Goal: Use online tool/utility: Utilize a website feature to perform a specific function

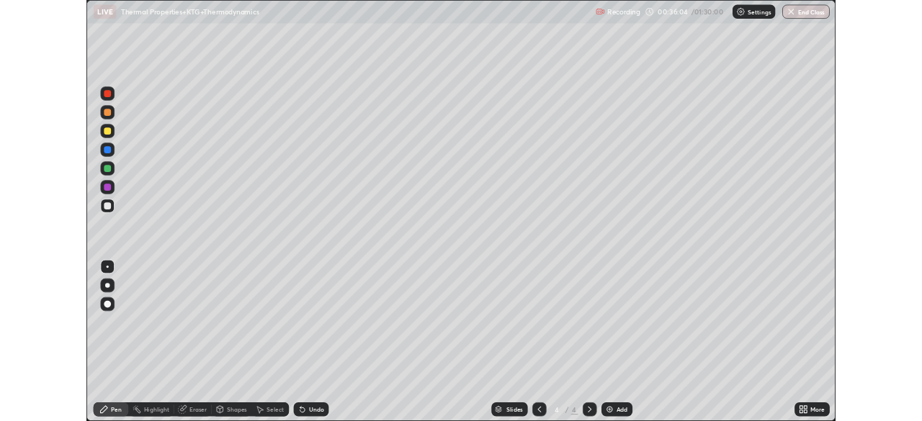
scroll to position [519, 922]
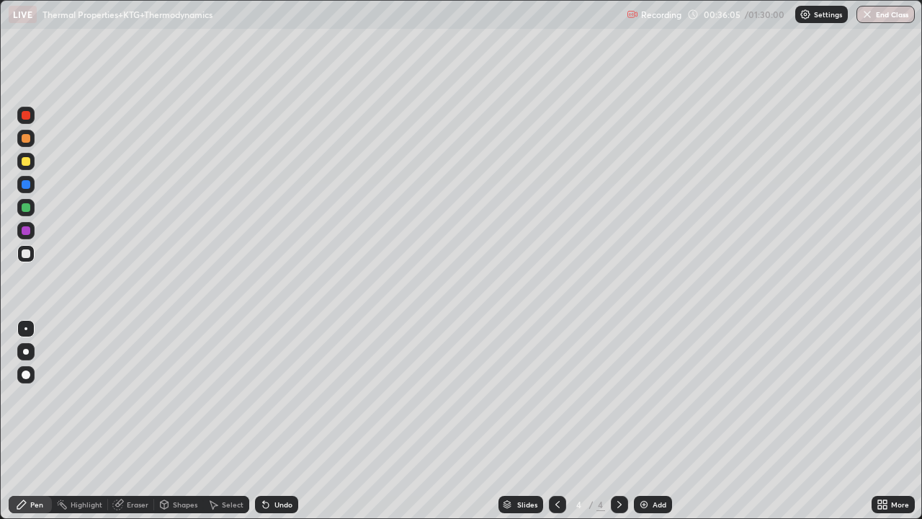
click at [26, 162] on div at bounding box center [26, 161] width 9 height 9
click at [24, 138] on div at bounding box center [26, 138] width 9 height 9
click at [134, 505] on div "Eraser" at bounding box center [138, 504] width 22 height 7
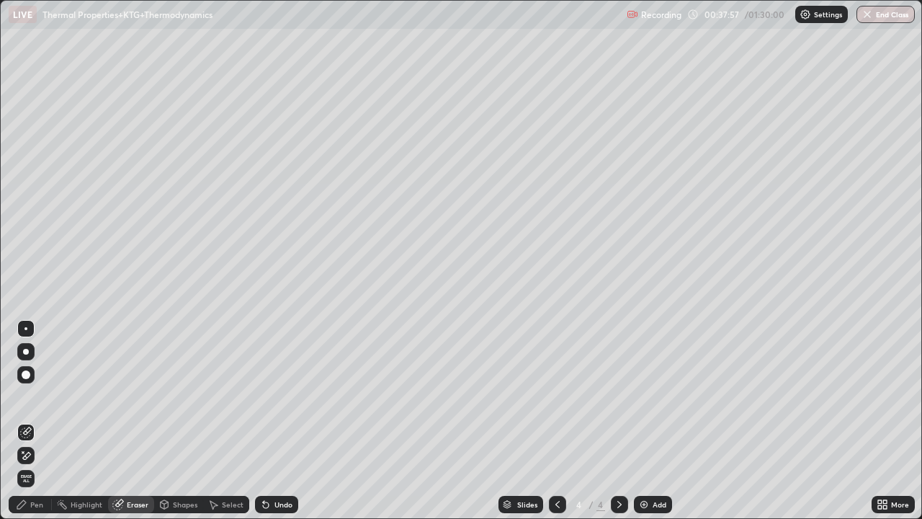
click at [50, 504] on div "Pen" at bounding box center [30, 504] width 43 height 17
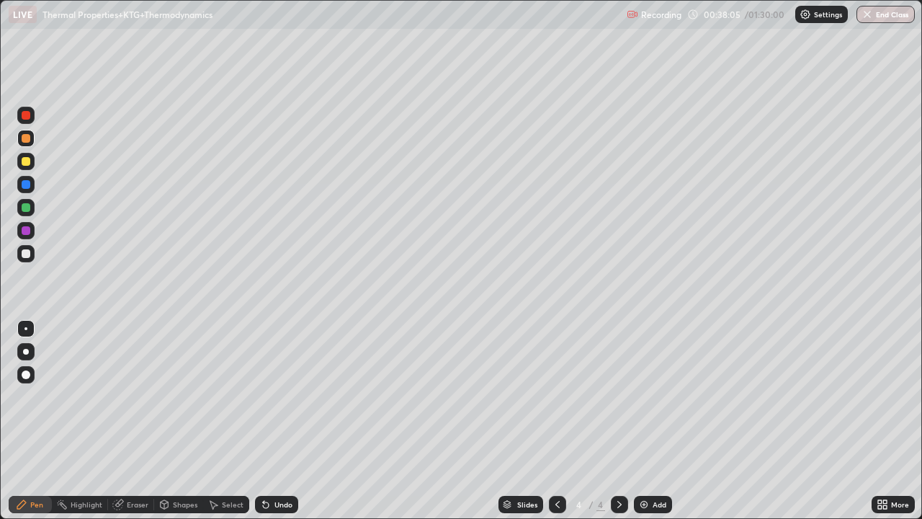
click at [26, 117] on div at bounding box center [26, 115] width 9 height 9
click at [24, 135] on div at bounding box center [26, 138] width 9 height 9
click at [27, 161] on div at bounding box center [26, 161] width 9 height 9
click at [26, 138] on div at bounding box center [26, 138] width 9 height 9
click at [18, 155] on div at bounding box center [25, 161] width 17 height 17
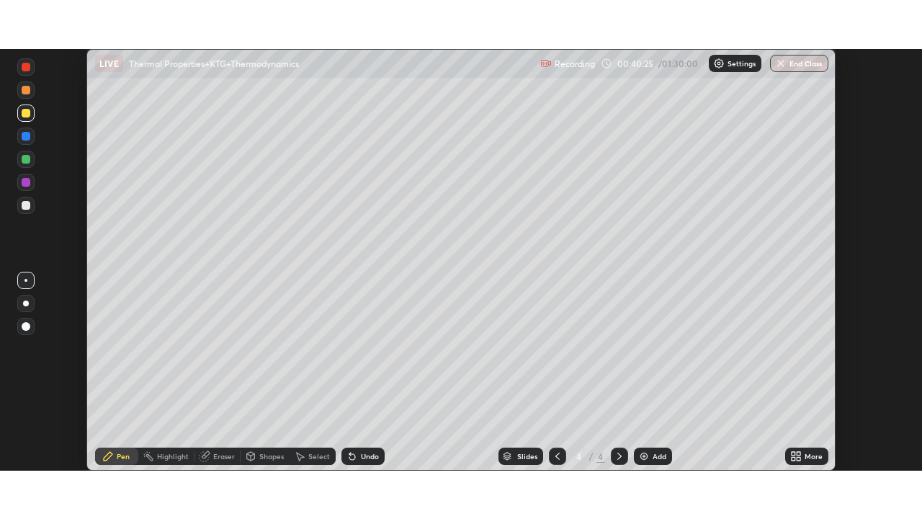
scroll to position [71620, 71119]
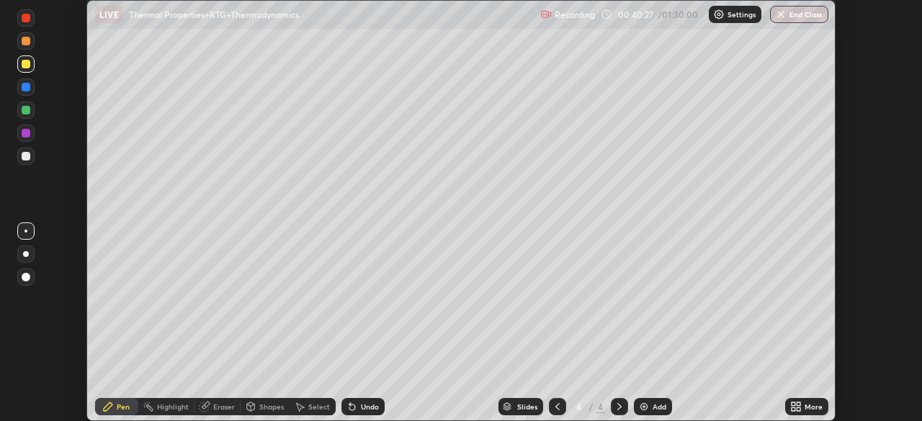
click at [785, 402] on div "More" at bounding box center [806, 406] width 43 height 17
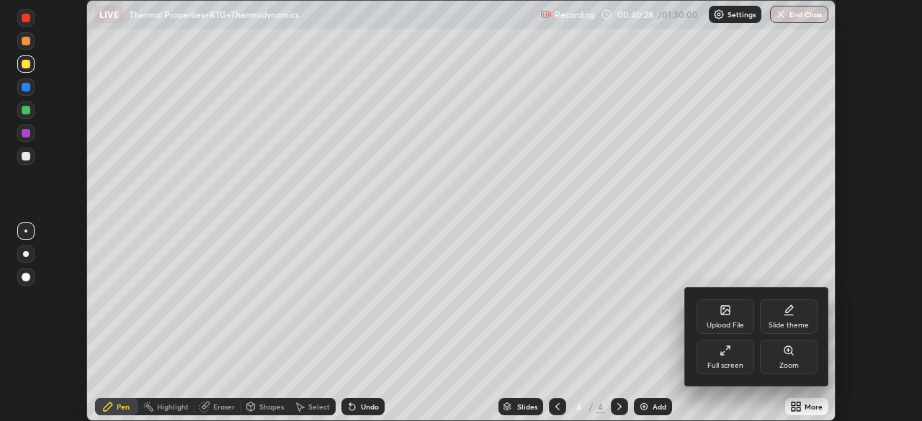
click at [729, 352] on icon at bounding box center [726, 351] width 12 height 12
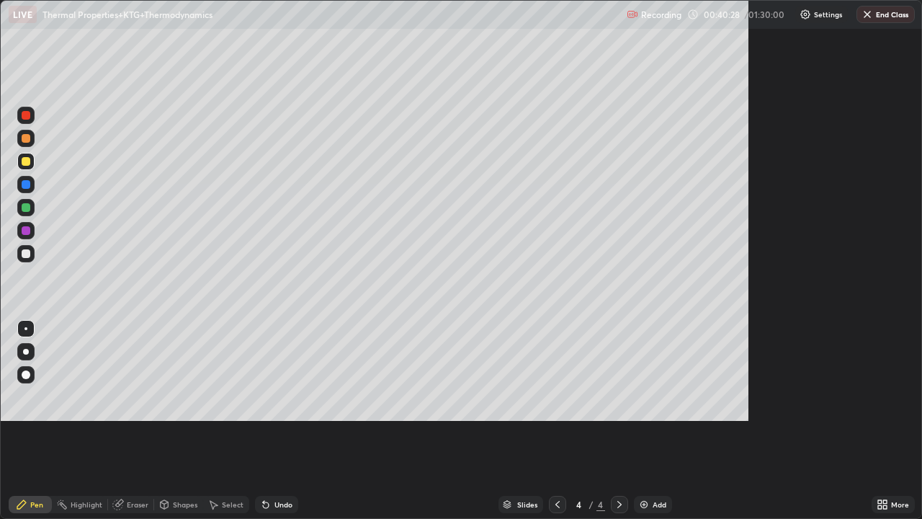
scroll to position [519, 922]
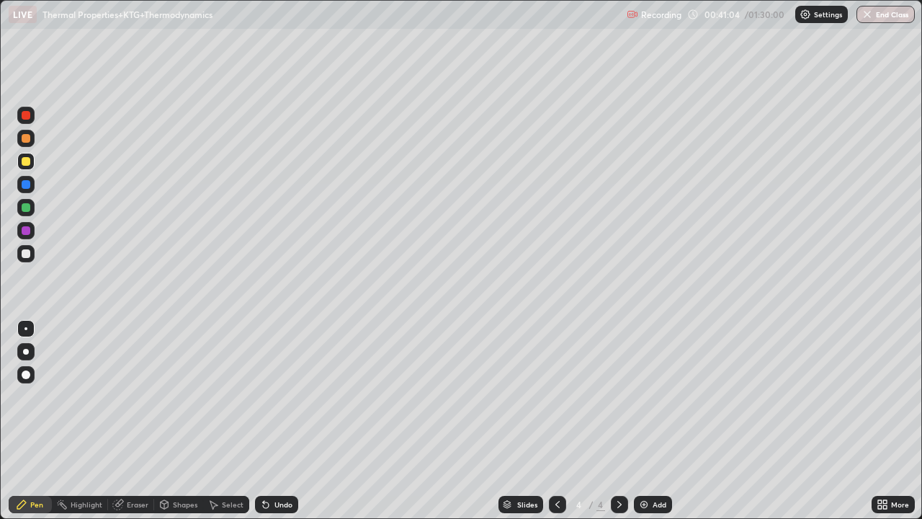
click at [268, 496] on div "Undo" at bounding box center [276, 504] width 43 height 17
click at [27, 253] on div at bounding box center [26, 253] width 9 height 9
click at [270, 504] on div "Undo" at bounding box center [276, 504] width 43 height 17
click at [264, 504] on icon at bounding box center [266, 505] width 6 height 6
click at [271, 504] on div "Undo" at bounding box center [276, 504] width 43 height 17
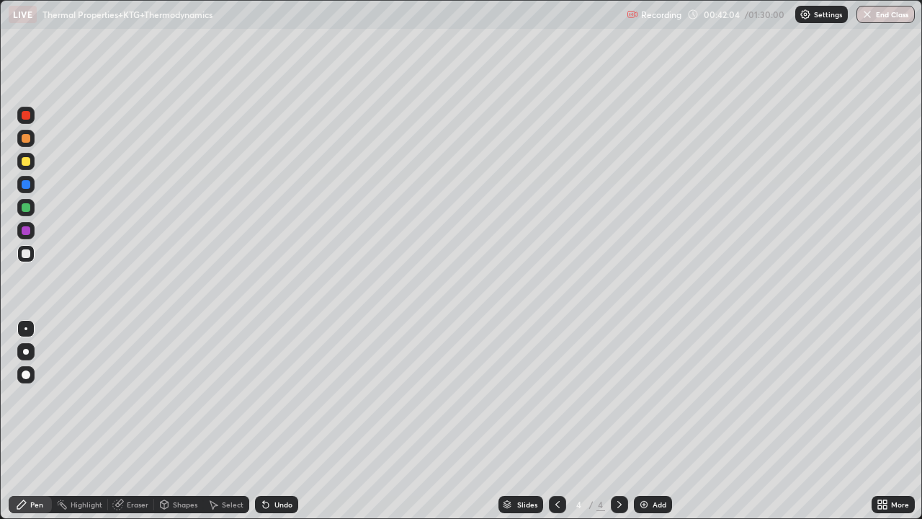
click at [26, 231] on div at bounding box center [26, 230] width 9 height 9
click at [647, 504] on img at bounding box center [644, 505] width 12 height 12
click at [24, 136] on div at bounding box center [26, 138] width 9 height 9
click at [24, 187] on div at bounding box center [26, 184] width 9 height 9
click at [29, 185] on div at bounding box center [26, 184] width 9 height 9
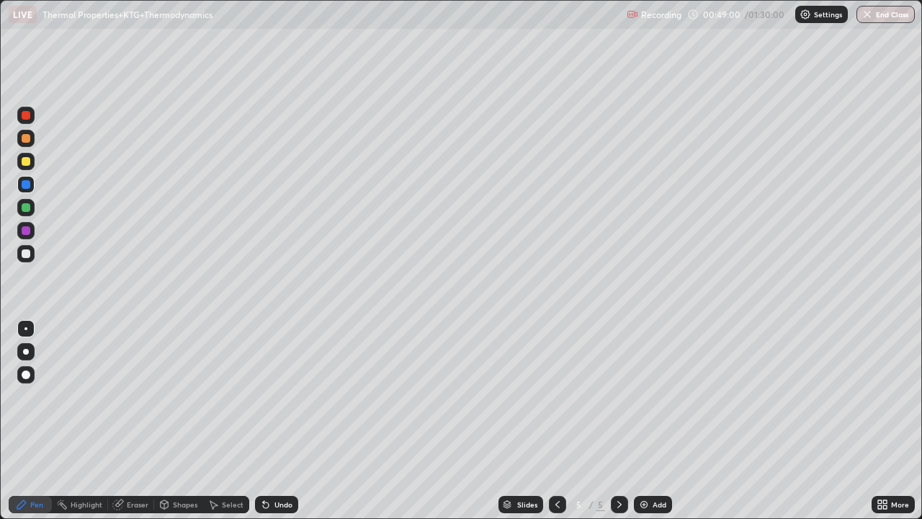
click at [27, 191] on div at bounding box center [25, 184] width 17 height 17
click at [25, 161] on div at bounding box center [26, 161] width 9 height 9
click at [263, 501] on icon at bounding box center [263, 501] width 1 height 1
click at [264, 506] on icon at bounding box center [266, 505] width 6 height 6
click at [27, 184] on div at bounding box center [26, 184] width 9 height 9
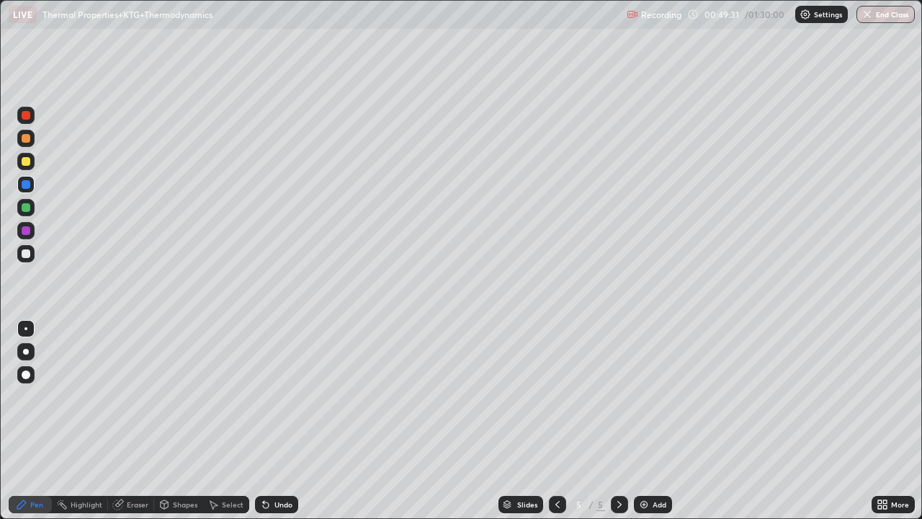
click at [26, 162] on div at bounding box center [26, 161] width 9 height 9
click at [270, 510] on div "Undo" at bounding box center [276, 504] width 43 height 17
click at [29, 180] on div at bounding box center [25, 184] width 17 height 17
click at [25, 165] on div at bounding box center [26, 161] width 9 height 9
click at [27, 164] on div at bounding box center [26, 161] width 9 height 9
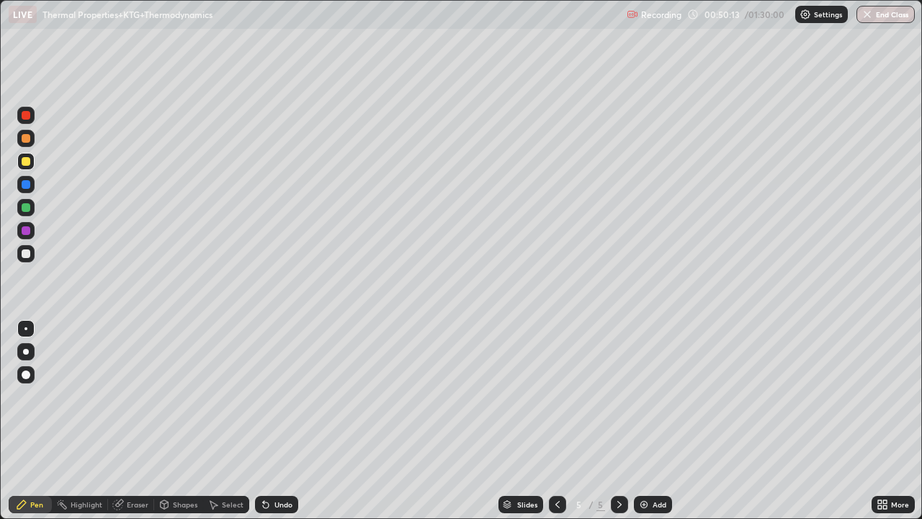
click at [127, 509] on div "Eraser" at bounding box center [131, 504] width 46 height 17
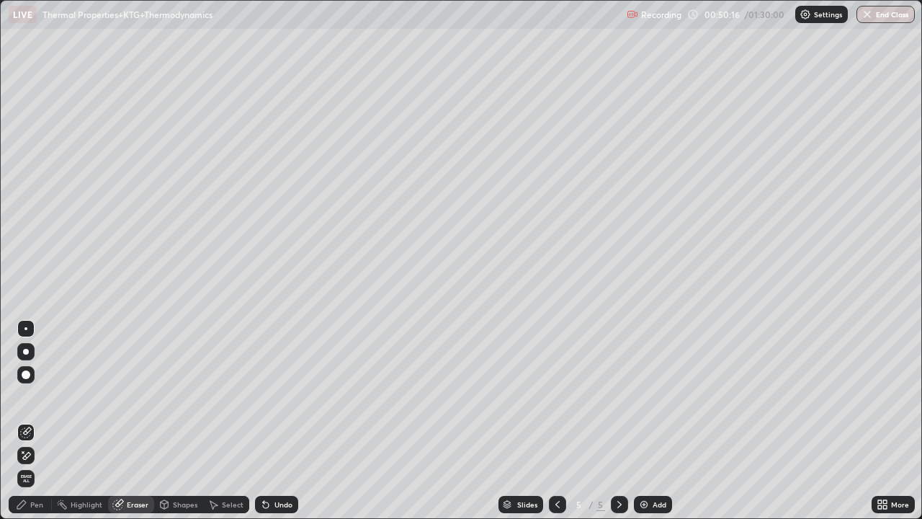
click at [30, 509] on div "Pen" at bounding box center [30, 504] width 43 height 17
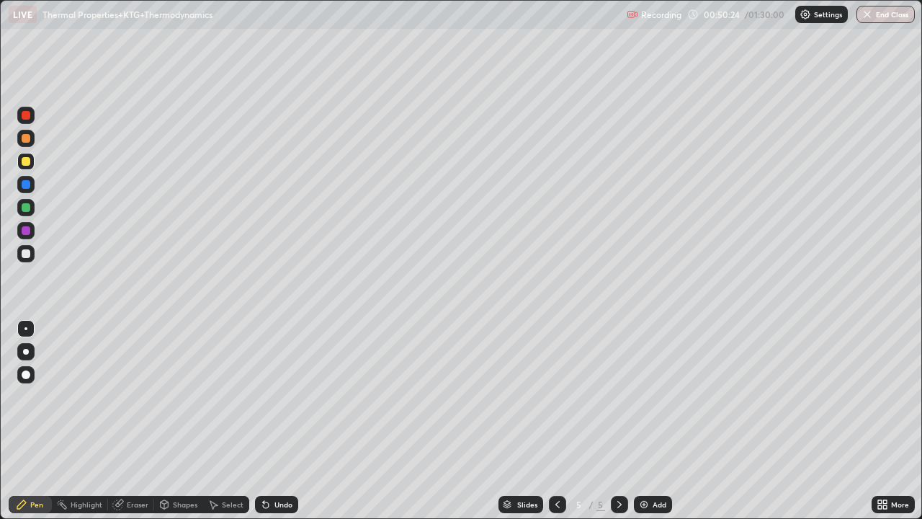
click at [29, 252] on div at bounding box center [26, 253] width 9 height 9
click at [263, 507] on icon at bounding box center [266, 505] width 6 height 6
click at [263, 501] on icon at bounding box center [263, 501] width 1 height 1
click at [264, 501] on icon at bounding box center [266, 505] width 12 height 12
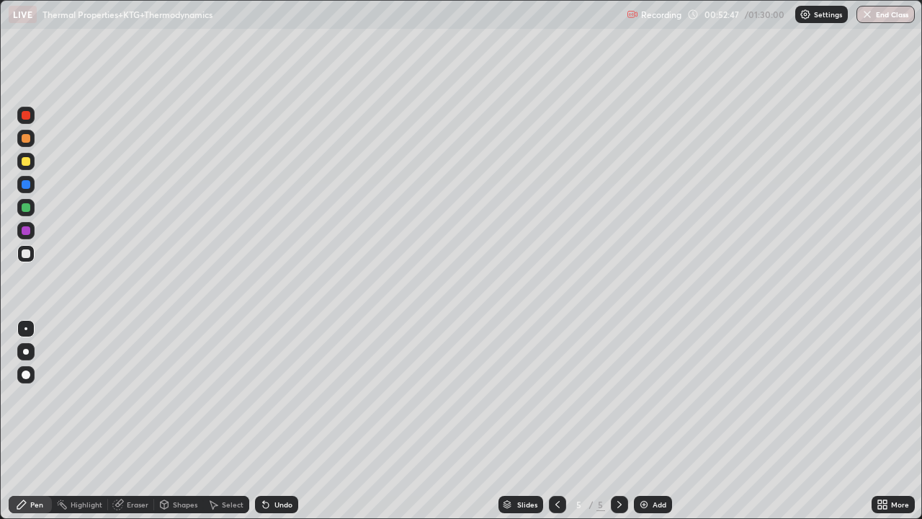
click at [23, 251] on div at bounding box center [26, 253] width 9 height 9
click at [30, 110] on div at bounding box center [25, 115] width 17 height 17
click at [31, 246] on div at bounding box center [25, 253] width 17 height 17
click at [263, 501] on icon at bounding box center [263, 501] width 1 height 1
click at [272, 499] on div "Undo" at bounding box center [276, 504] width 43 height 17
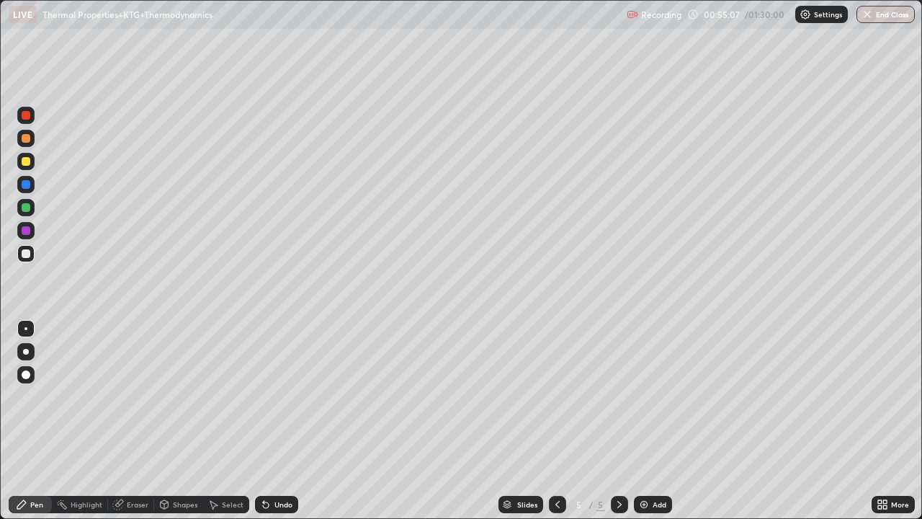
click at [22, 110] on div at bounding box center [25, 115] width 17 height 17
click at [32, 254] on div at bounding box center [25, 253] width 17 height 17
click at [20, 114] on div at bounding box center [25, 115] width 17 height 17
click at [636, 510] on div "Add" at bounding box center [653, 504] width 38 height 17
click at [27, 161] on div at bounding box center [26, 161] width 9 height 9
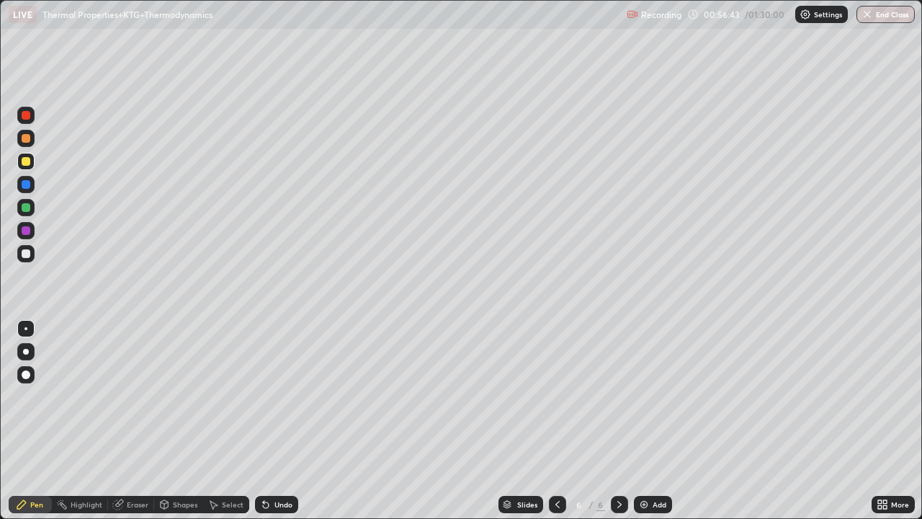
click at [23, 249] on div at bounding box center [26, 253] width 9 height 9
click at [556, 504] on icon at bounding box center [558, 505] width 12 height 12
click at [620, 503] on icon at bounding box center [620, 505] width 12 height 12
click at [26, 136] on div at bounding box center [26, 138] width 9 height 9
click at [28, 117] on div at bounding box center [26, 115] width 9 height 9
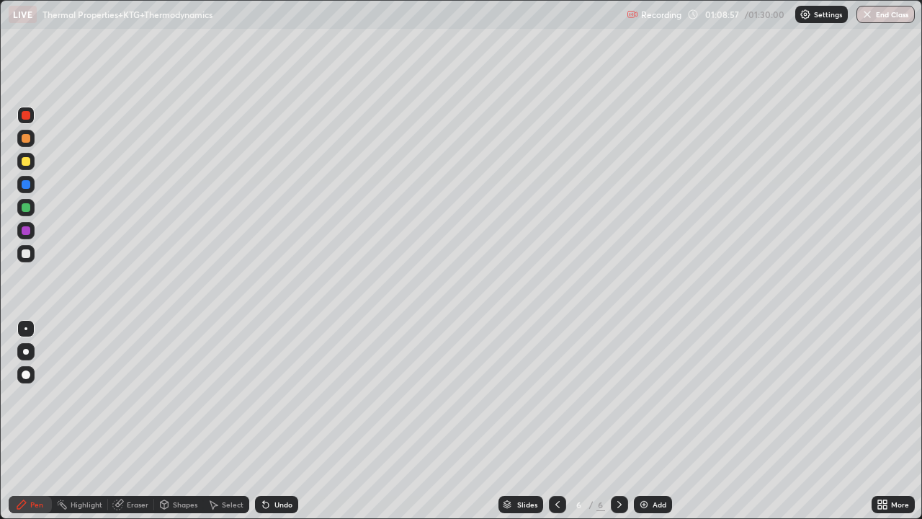
click at [25, 135] on div at bounding box center [26, 138] width 9 height 9
click at [25, 249] on div at bounding box center [26, 253] width 9 height 9
click at [648, 506] on img at bounding box center [644, 505] width 12 height 12
click at [30, 138] on div at bounding box center [26, 138] width 9 height 9
click at [26, 160] on div at bounding box center [26, 161] width 9 height 9
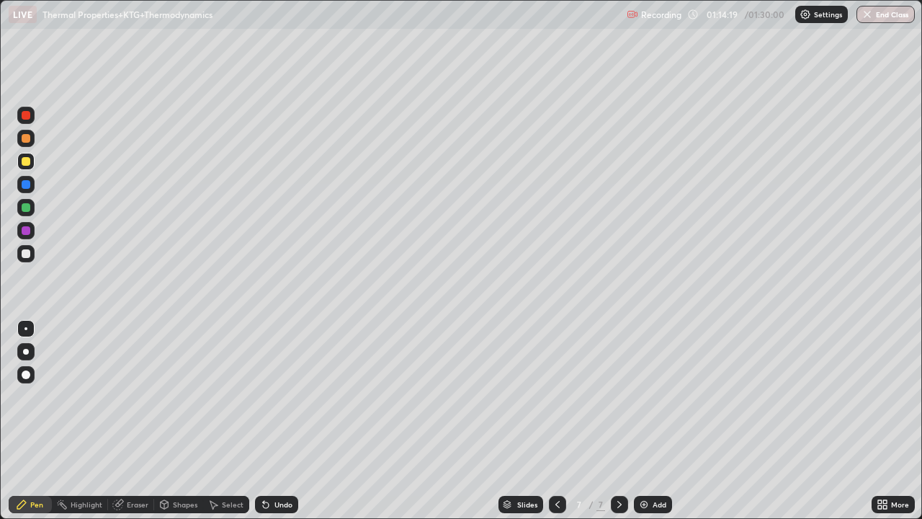
click at [27, 139] on div at bounding box center [26, 138] width 9 height 9
click at [26, 161] on div at bounding box center [26, 161] width 9 height 9
click at [30, 250] on div at bounding box center [25, 253] width 17 height 17
click at [25, 165] on div at bounding box center [26, 161] width 9 height 9
click at [212, 504] on icon at bounding box center [214, 505] width 8 height 9
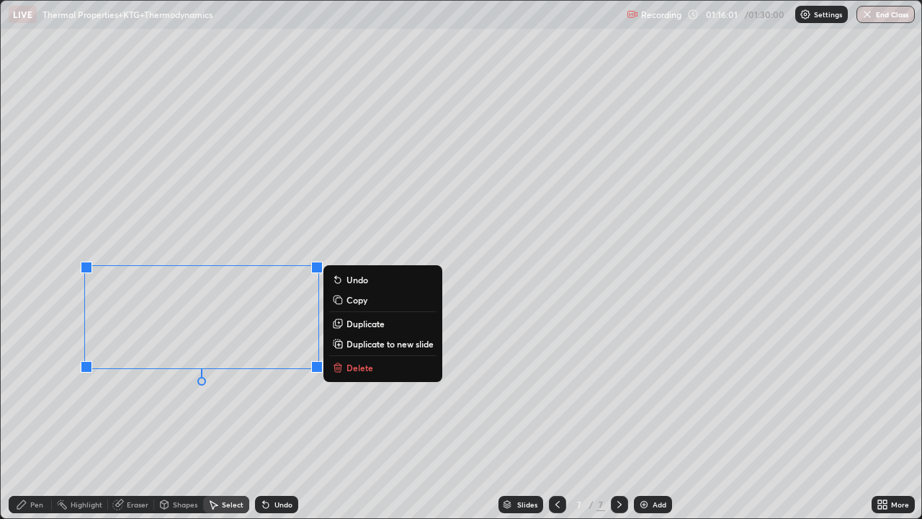
click at [350, 364] on p "Delete" at bounding box center [360, 368] width 27 height 12
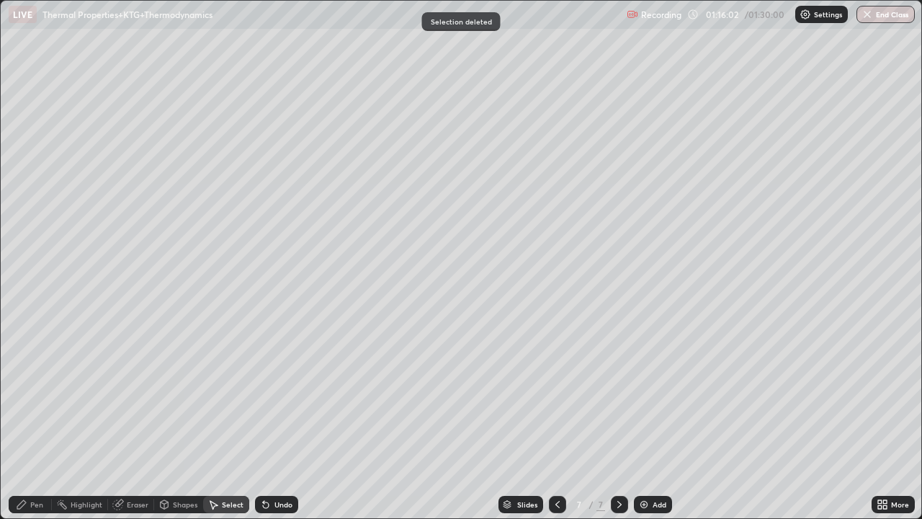
click at [27, 506] on icon at bounding box center [22, 505] width 12 height 12
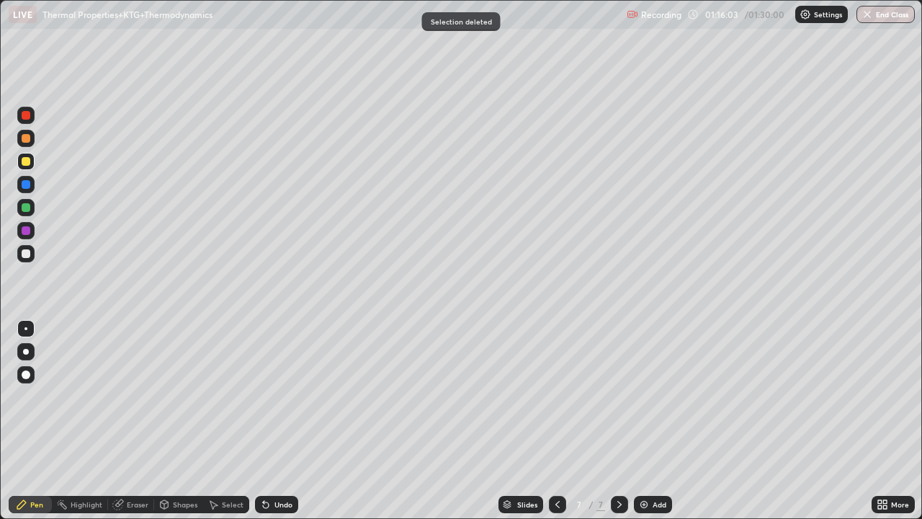
click at [27, 136] on div at bounding box center [26, 138] width 9 height 9
click at [258, 498] on div "Undo" at bounding box center [276, 504] width 43 height 17
click at [27, 119] on div at bounding box center [26, 115] width 9 height 9
click at [25, 252] on div at bounding box center [26, 253] width 9 height 9
click at [264, 505] on icon at bounding box center [266, 505] width 6 height 6
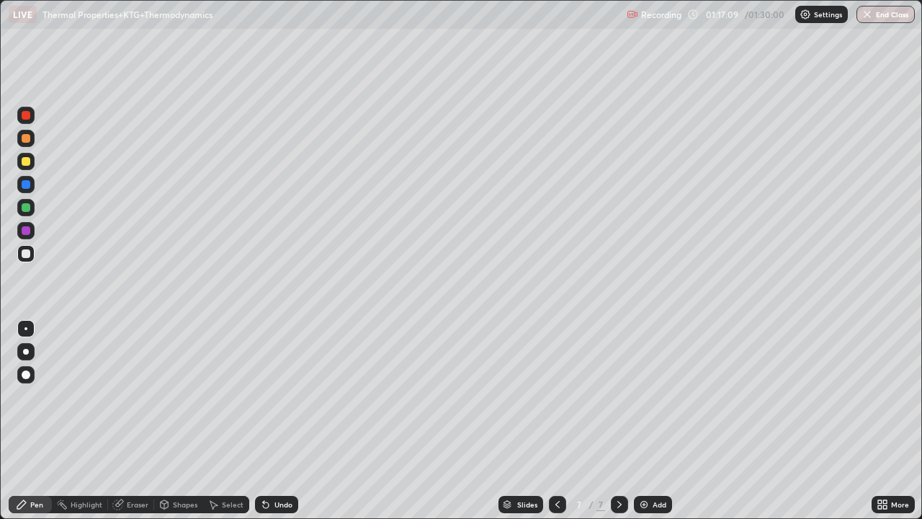
click at [27, 207] on div at bounding box center [26, 207] width 9 height 9
click at [24, 252] on div at bounding box center [26, 253] width 9 height 9
click at [645, 500] on img at bounding box center [644, 505] width 12 height 12
click at [24, 134] on div at bounding box center [26, 138] width 9 height 9
click at [29, 161] on div at bounding box center [26, 161] width 9 height 9
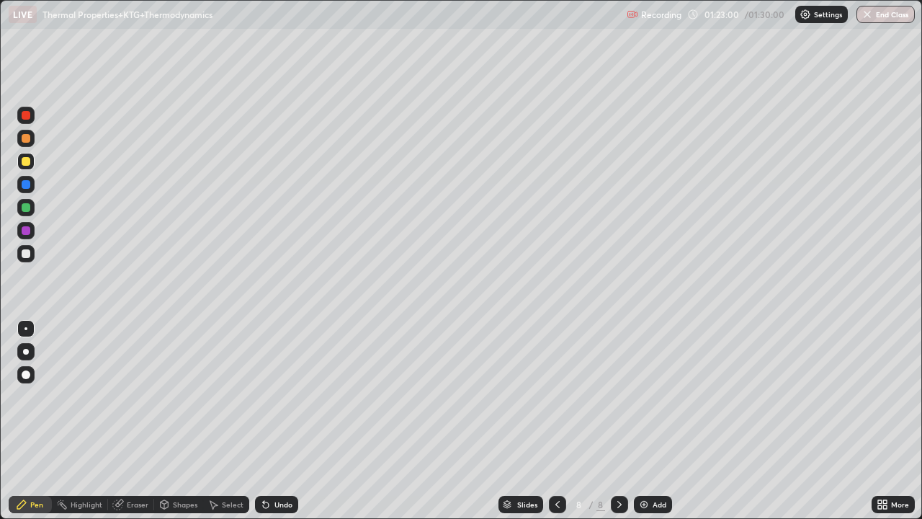
click at [24, 229] on div at bounding box center [26, 230] width 9 height 9
click at [264, 504] on icon at bounding box center [266, 505] width 6 height 6
click at [33, 117] on div at bounding box center [25, 115] width 17 height 17
click at [32, 249] on div at bounding box center [25, 253] width 17 height 17
click at [269, 496] on div "Undo" at bounding box center [276, 504] width 43 height 17
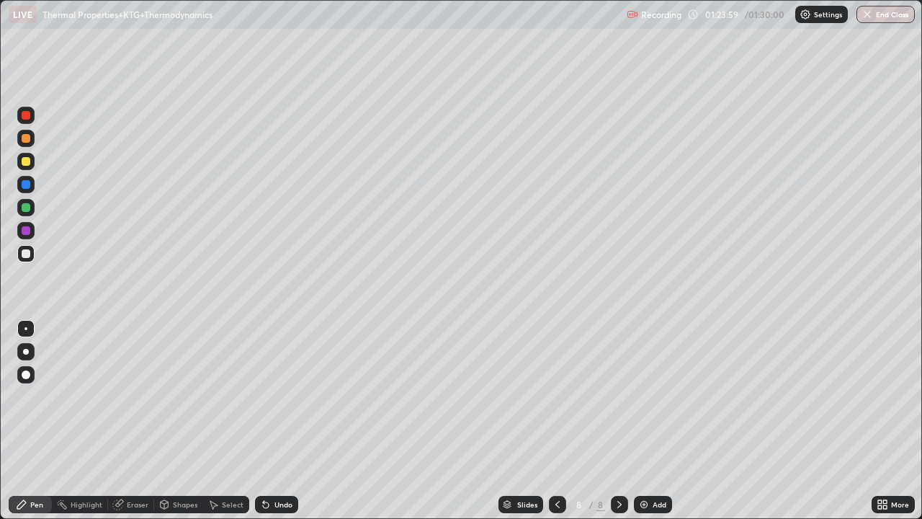
click at [32, 136] on div at bounding box center [25, 138] width 17 height 17
click at [35, 240] on div at bounding box center [25, 230] width 23 height 23
click at [263, 506] on icon at bounding box center [266, 505] width 6 height 6
click at [25, 252] on div at bounding box center [26, 253] width 9 height 9
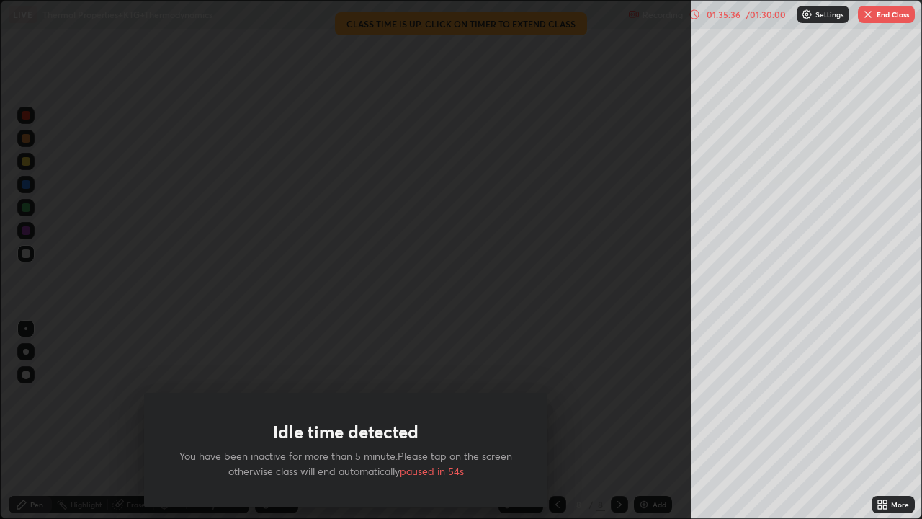
click at [890, 15] on button "End Class" at bounding box center [886, 14] width 57 height 17
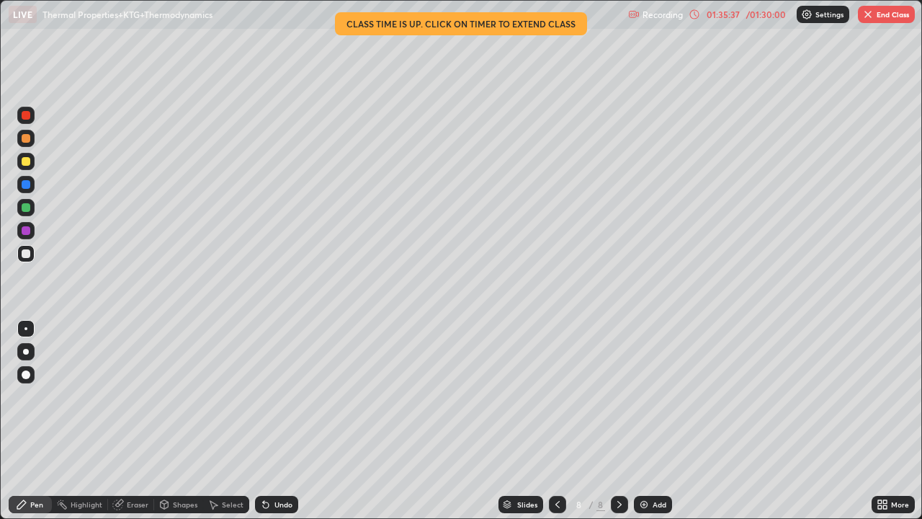
click at [890, 15] on div at bounding box center [461, 259] width 922 height 519
click at [890, 15] on button "End Class" at bounding box center [886, 14] width 57 height 17
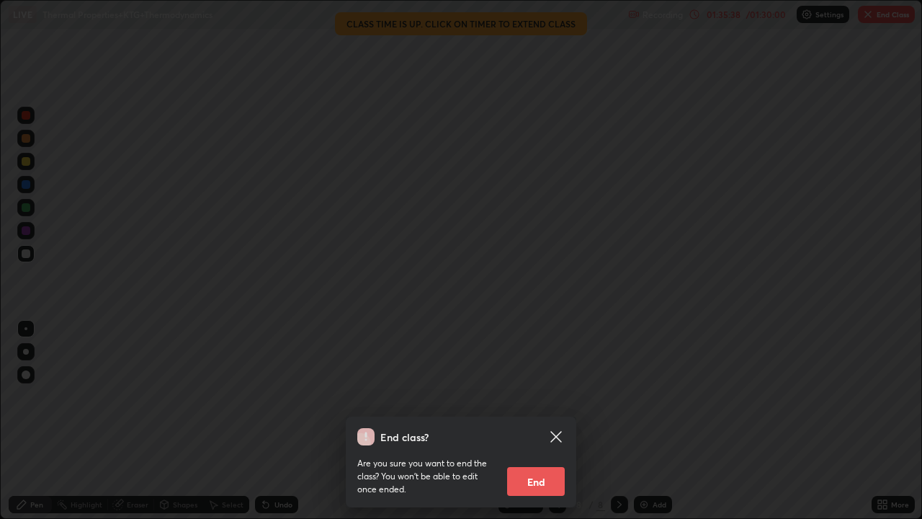
click at [544, 490] on button "End" at bounding box center [536, 481] width 58 height 29
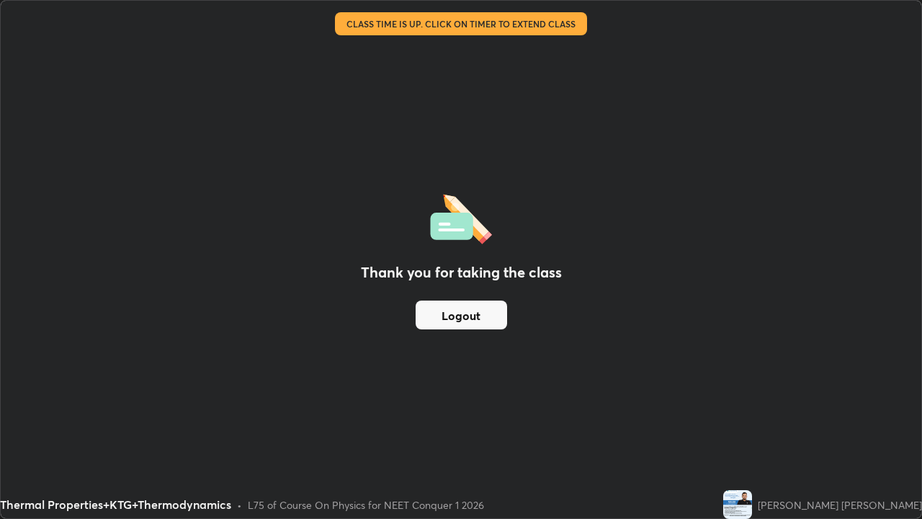
click at [482, 312] on button "Logout" at bounding box center [461, 314] width 91 height 29
click at [477, 317] on button "Logout" at bounding box center [461, 314] width 91 height 29
click at [479, 318] on button "Logout" at bounding box center [461, 314] width 91 height 29
